Goal: Transaction & Acquisition: Purchase product/service

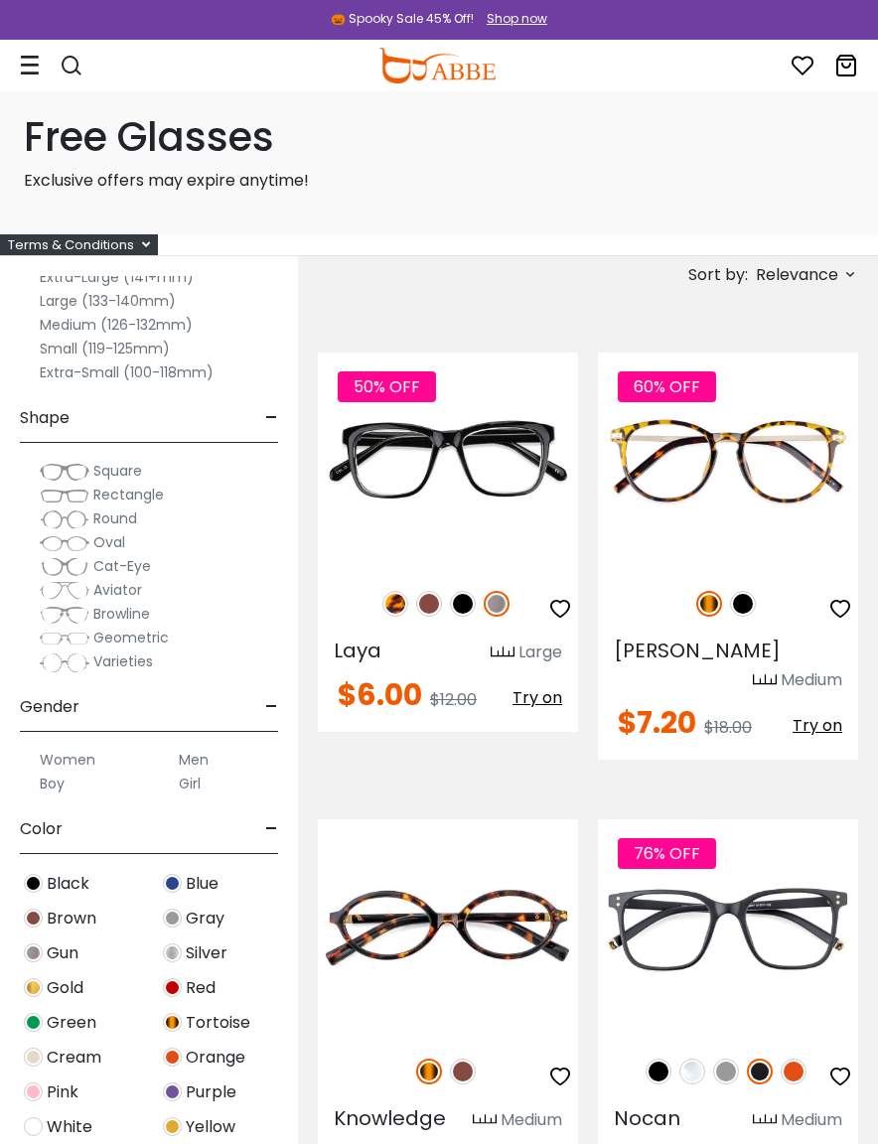
scroll to position [245, 0]
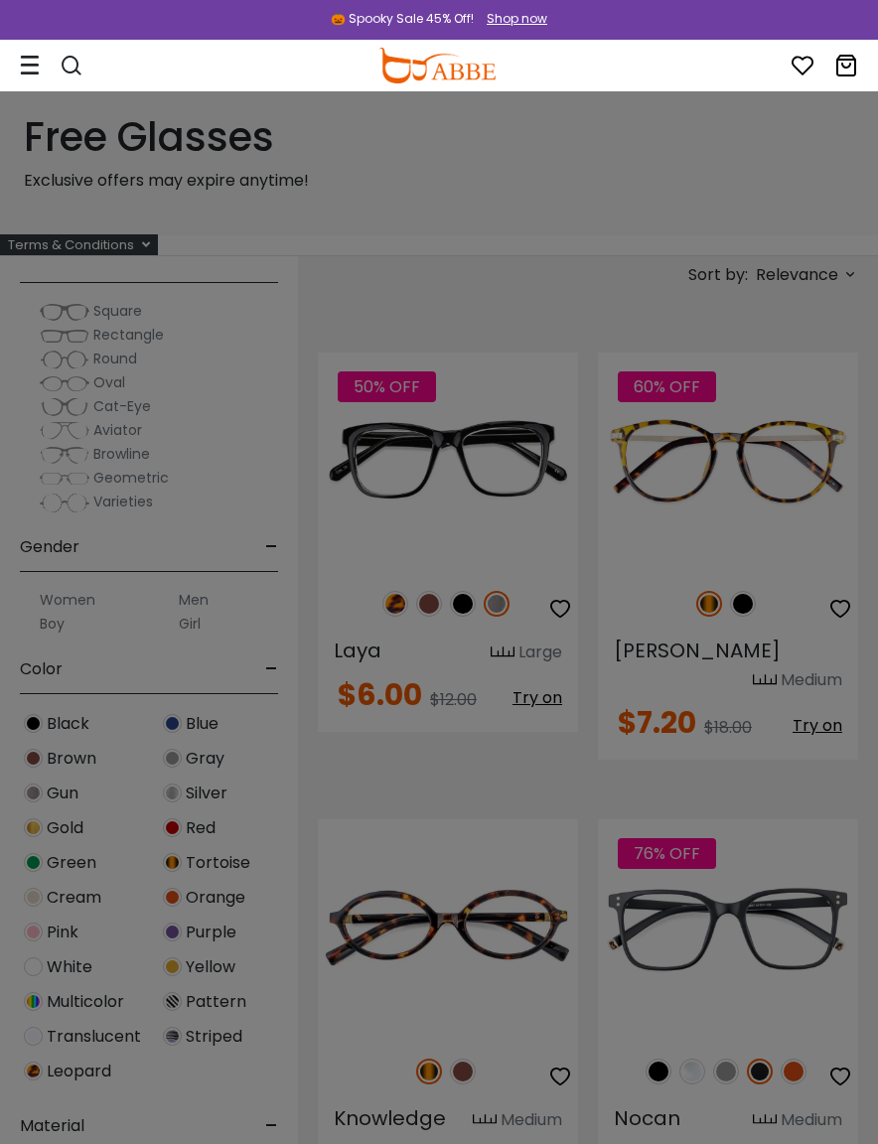
click at [76, 763] on div at bounding box center [439, 572] width 878 height 1144
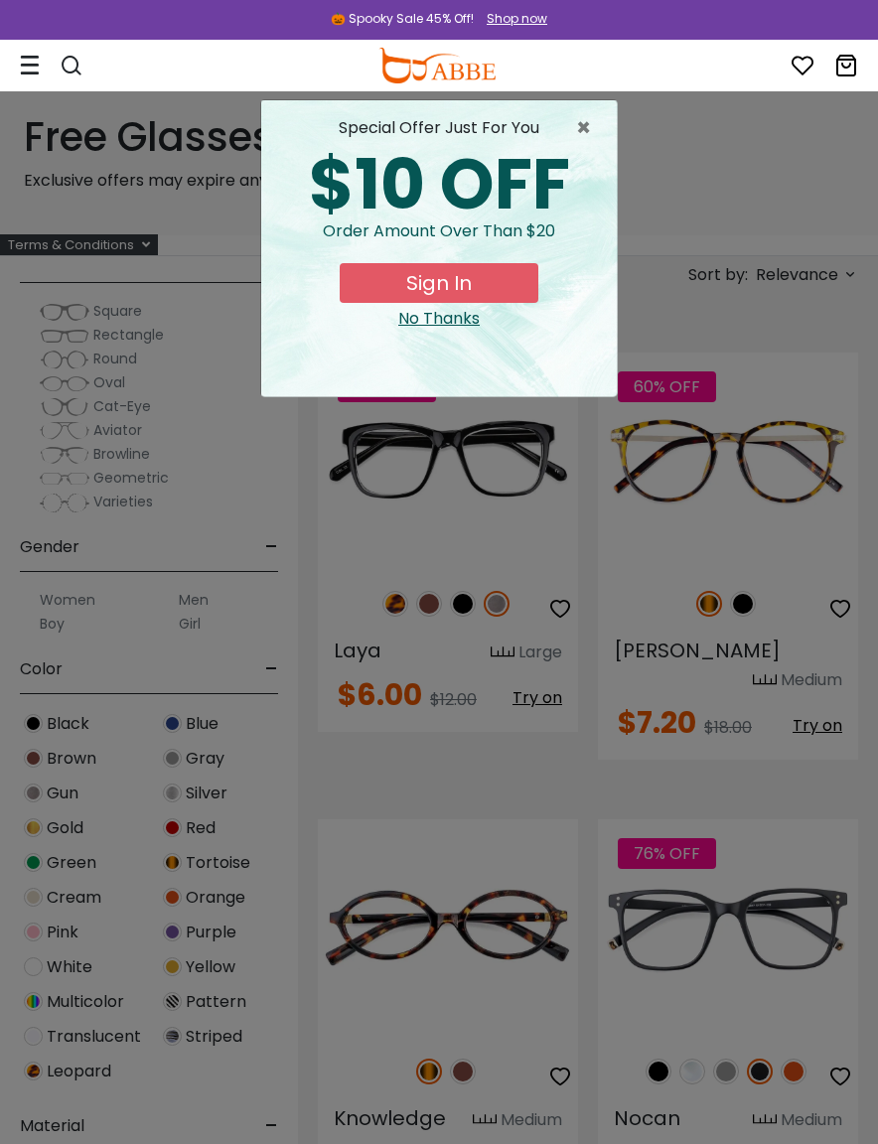
click at [587, 126] on span "×" at bounding box center [588, 128] width 25 height 24
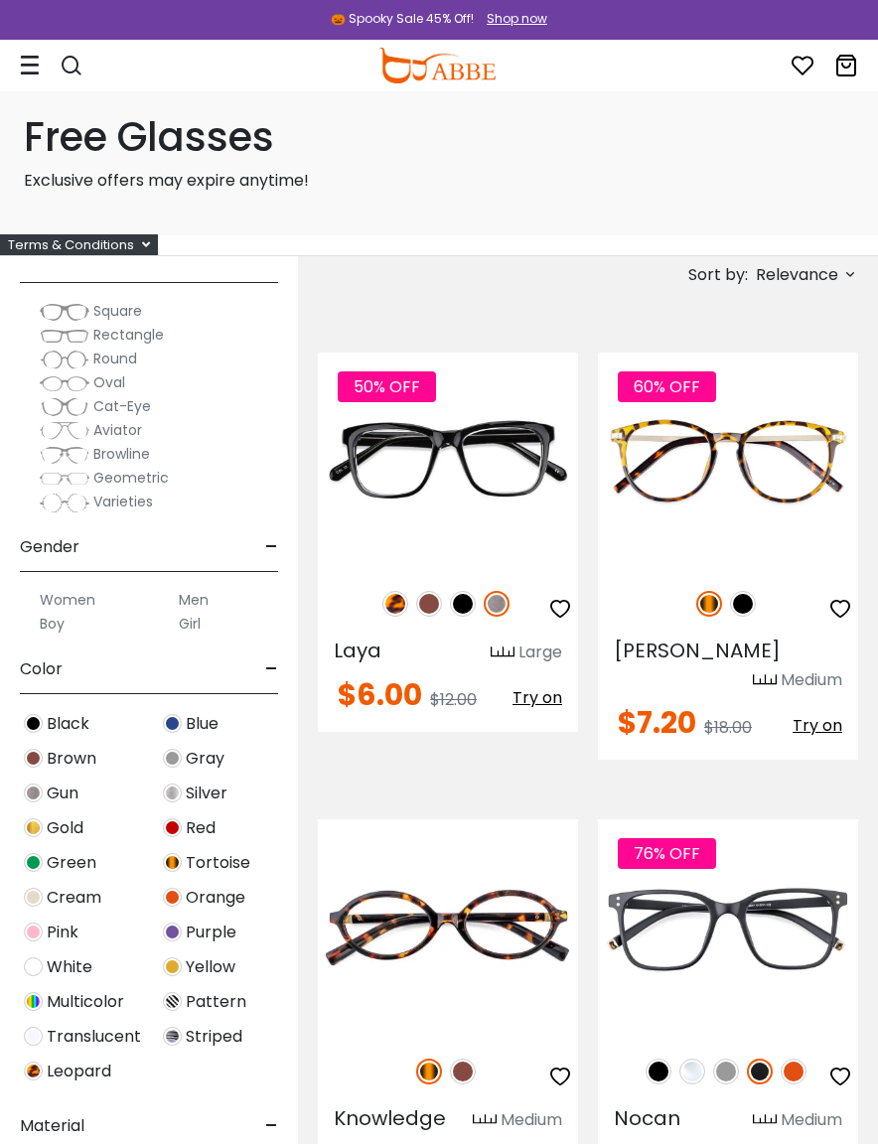
click at [71, 765] on span "Brown" at bounding box center [72, 759] width 50 height 24
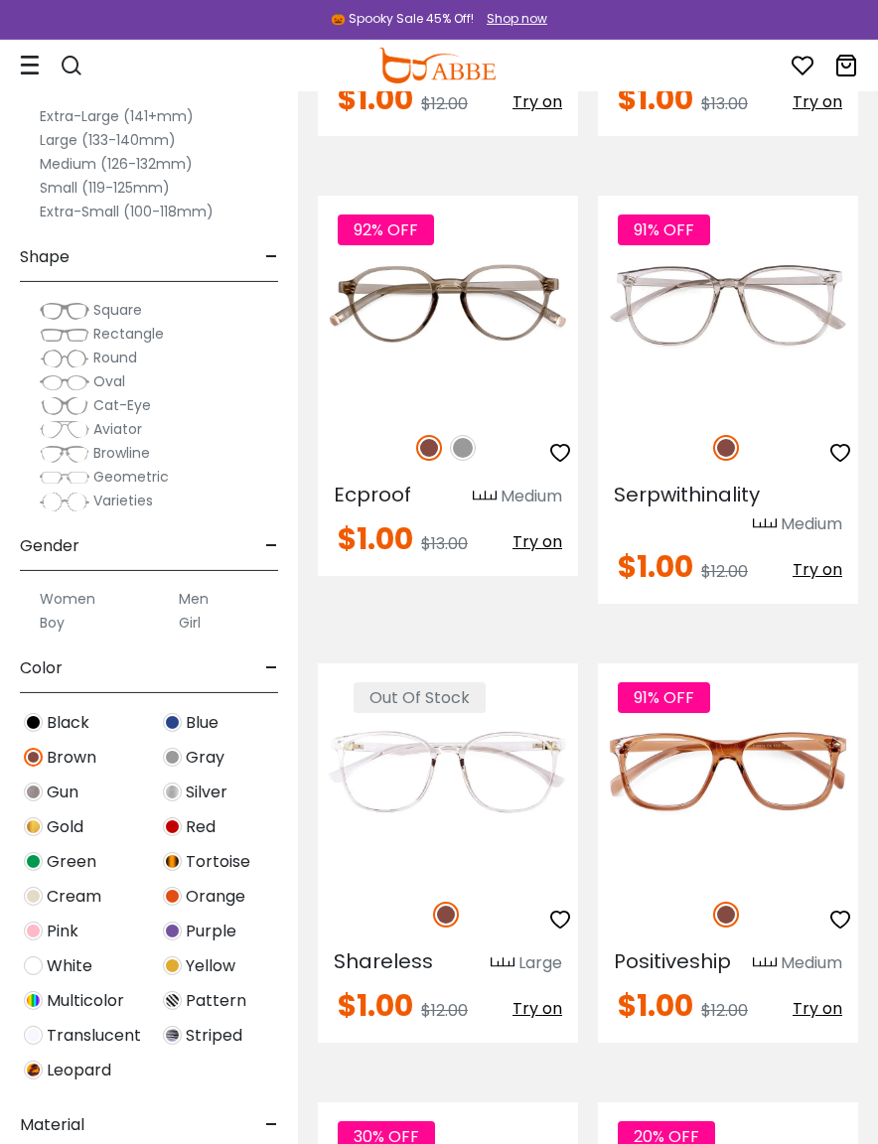
scroll to position [5021, 0]
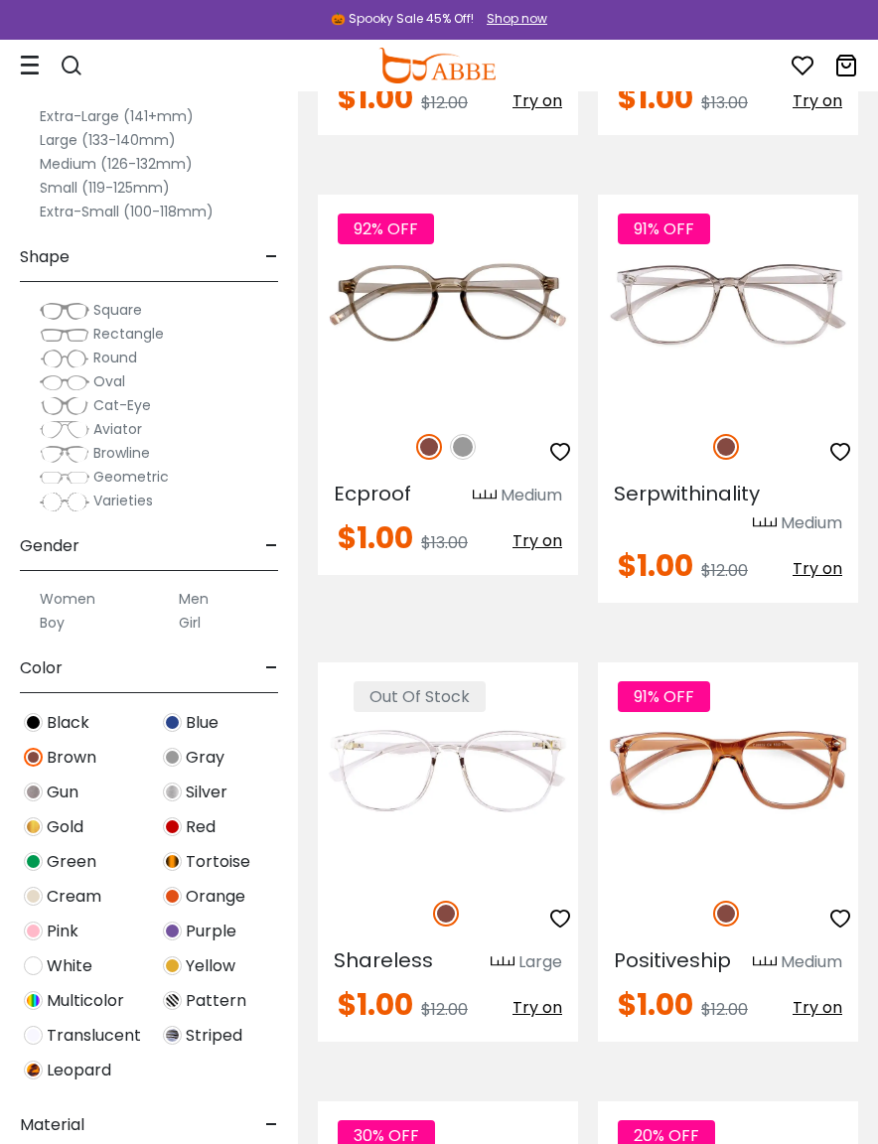
click at [69, 451] on img at bounding box center [65, 454] width 50 height 20
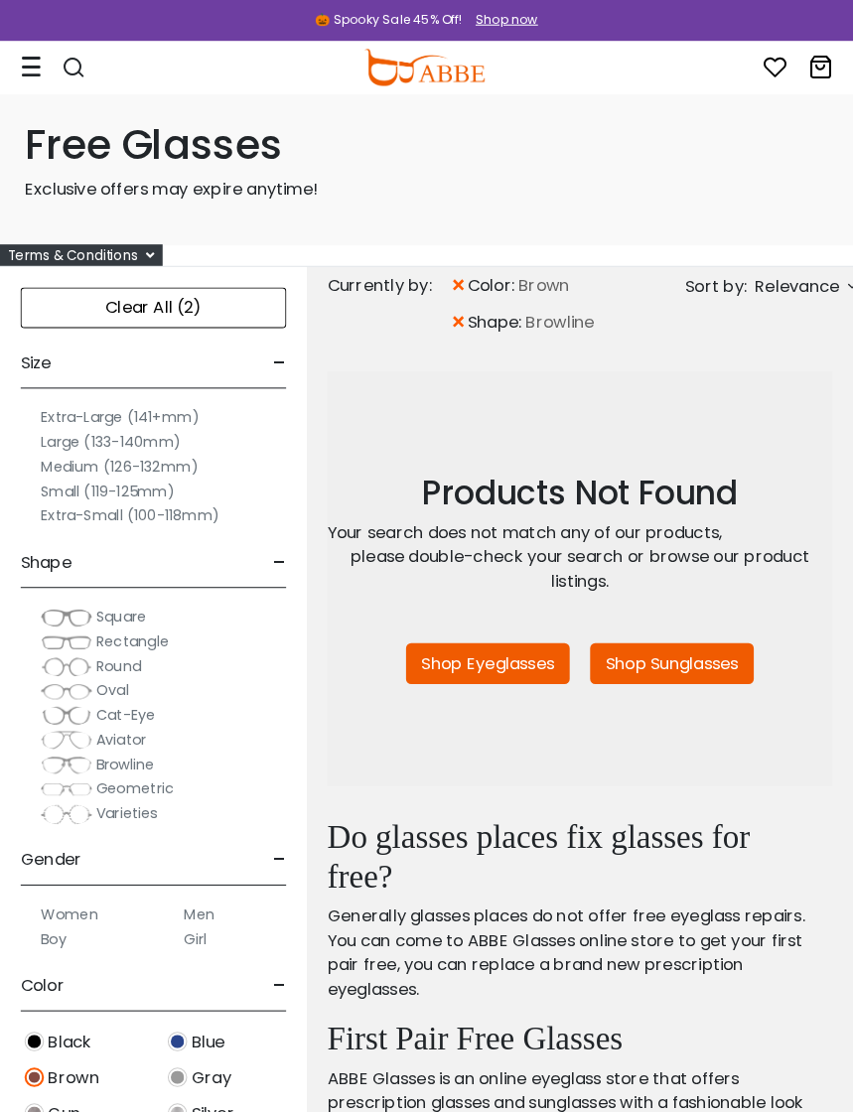
scroll to position [3, 0]
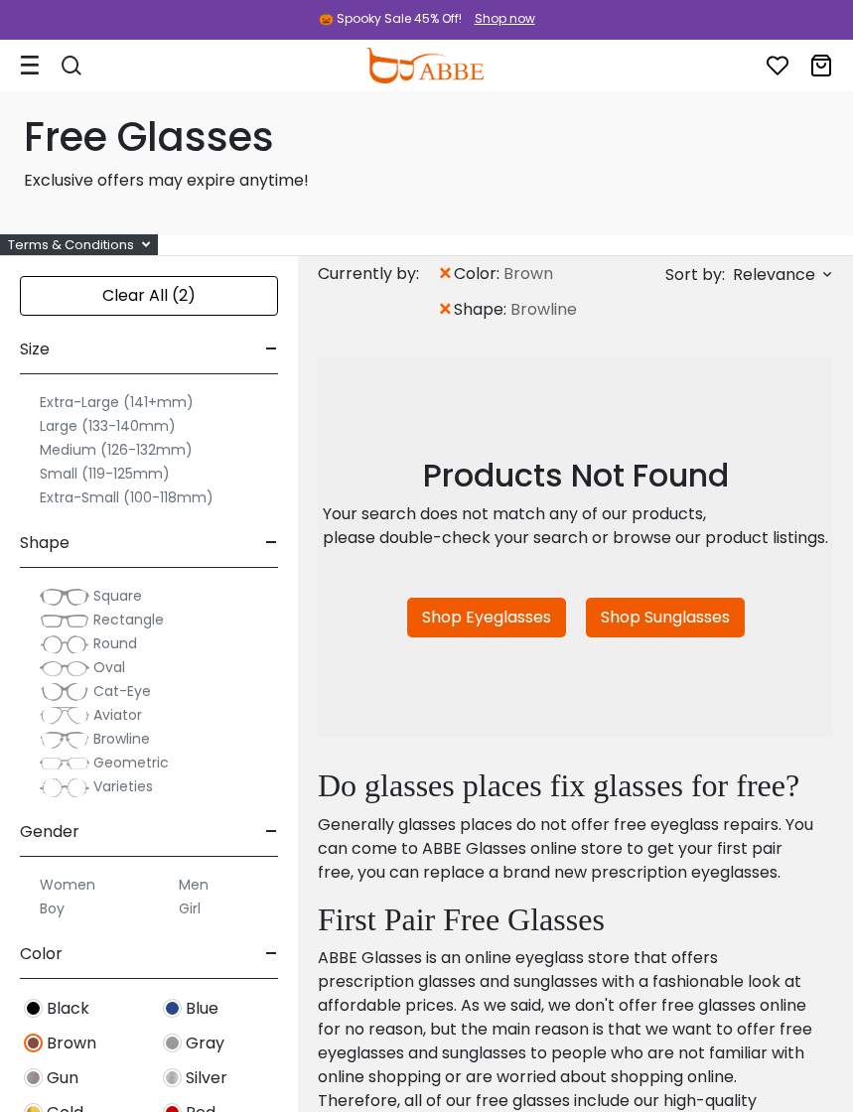
click at [64, 301] on div "Clear All (2)" at bounding box center [149, 296] width 258 height 40
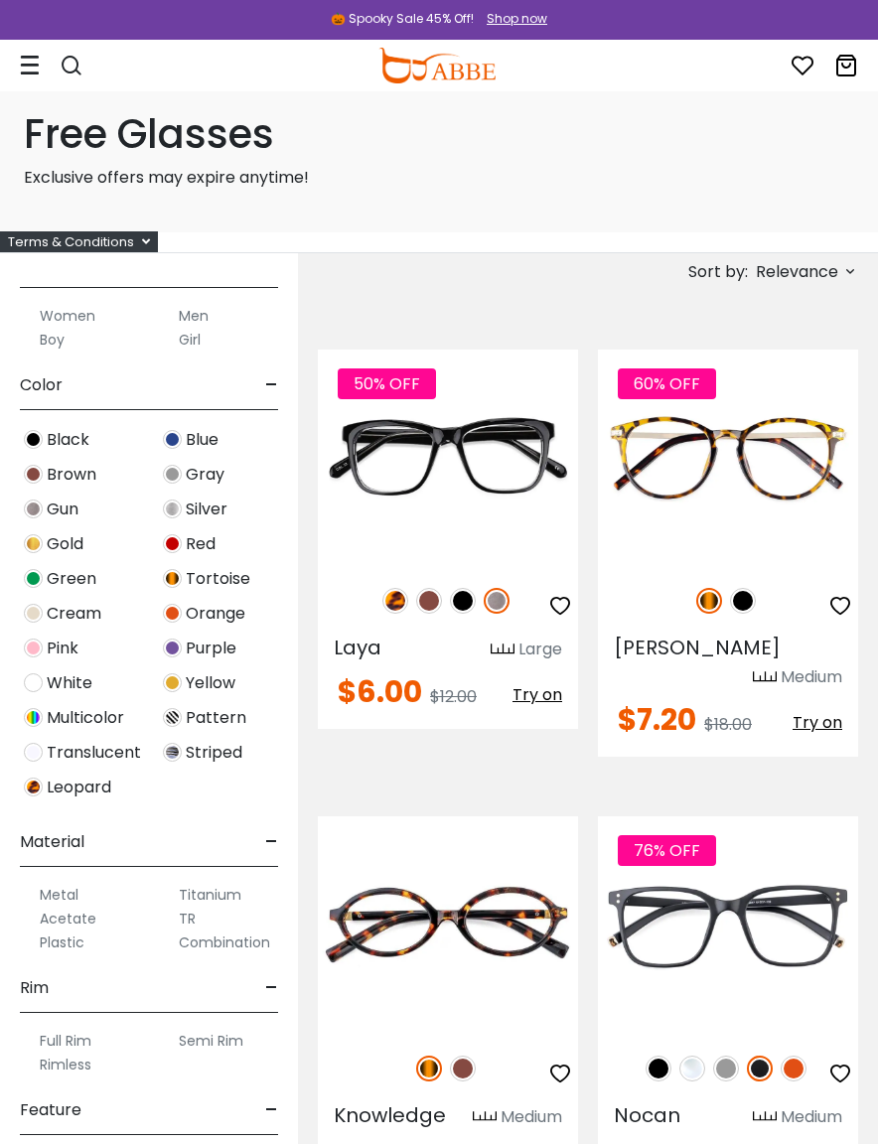
scroll to position [525, 0]
